Goal: Check status: Check status

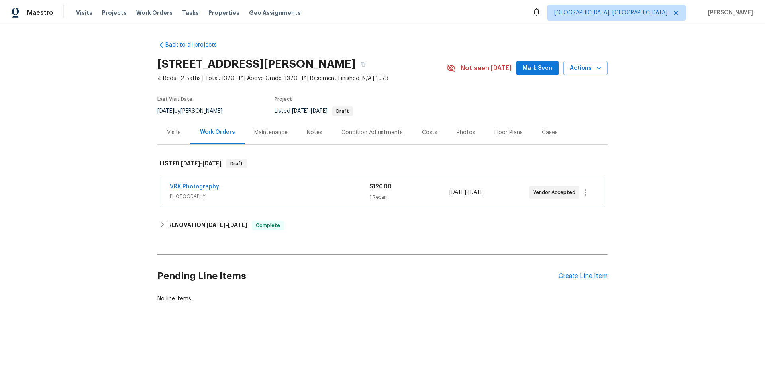
click at [182, 130] on div "Visits" at bounding box center [173, 133] width 33 height 24
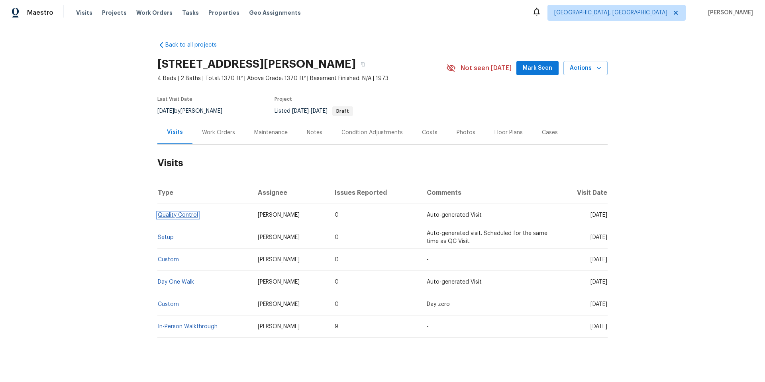
click at [179, 216] on link "Quality Control" at bounding box center [178, 216] width 40 height 6
click at [163, 240] on td "Setup" at bounding box center [204, 237] width 94 height 22
click at [168, 236] on link "Setup" at bounding box center [166, 238] width 16 height 6
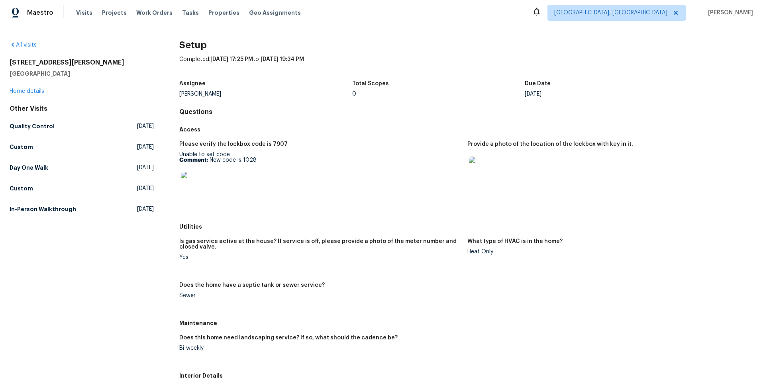
click at [198, 185] on img at bounding box center [194, 185] width 26 height 26
